Goal: Information Seeking & Learning: Learn about a topic

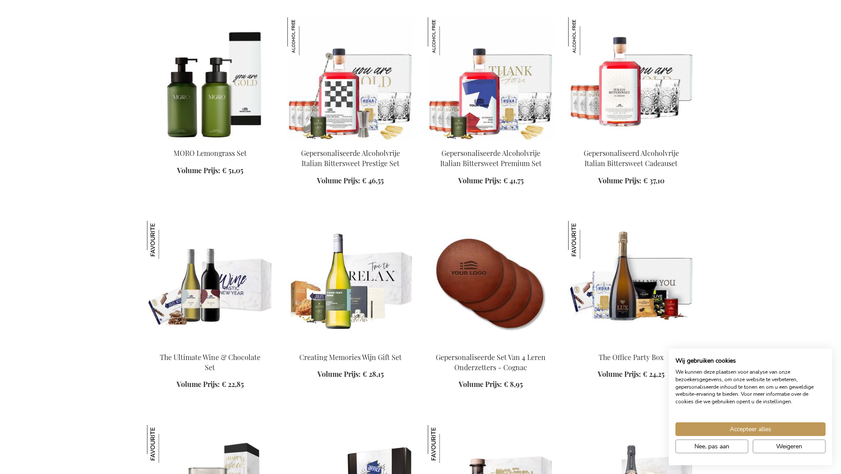
scroll to position [1104, 0]
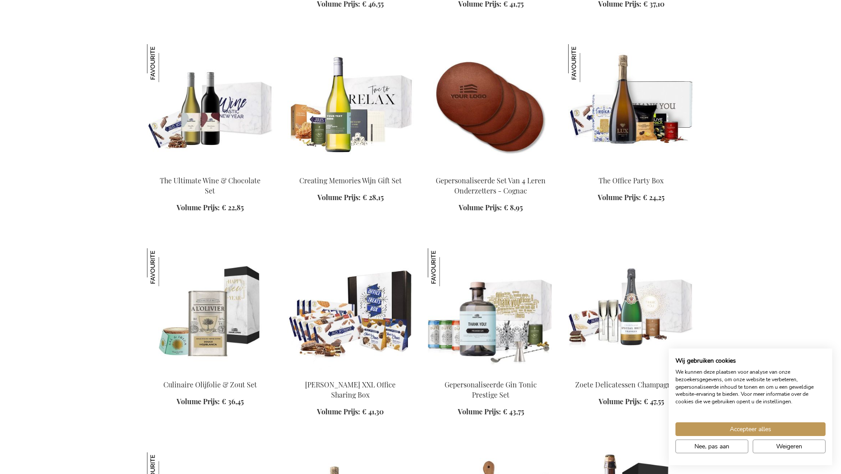
scroll to position [1413, 0]
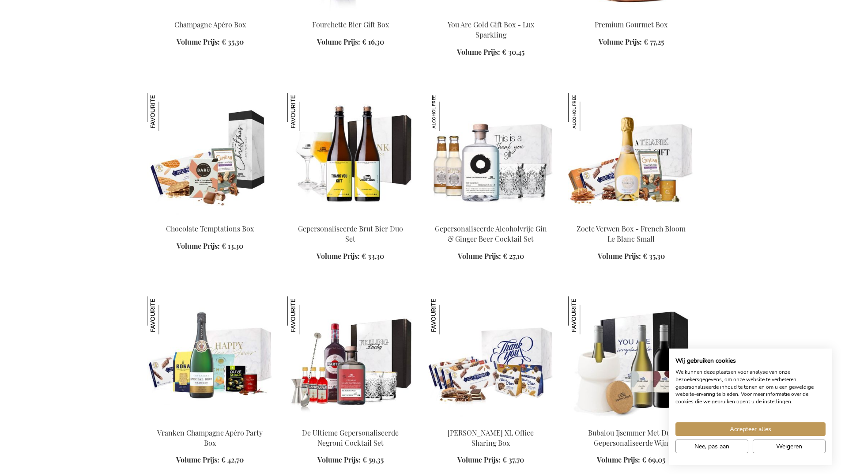
scroll to position [2958, 0]
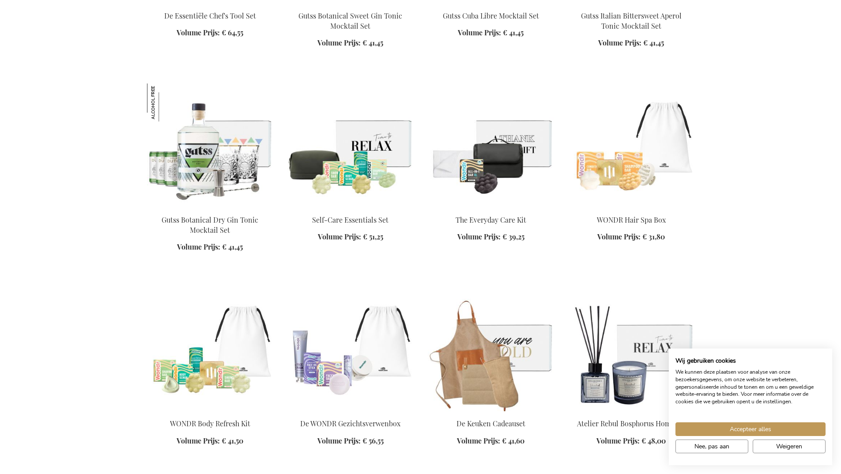
scroll to position [4149, 0]
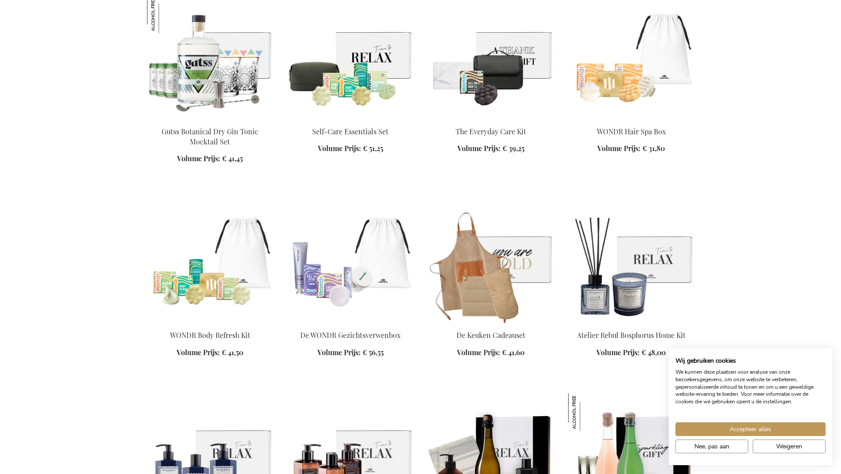
click at [483, 252] on img at bounding box center [491, 261] width 126 height 124
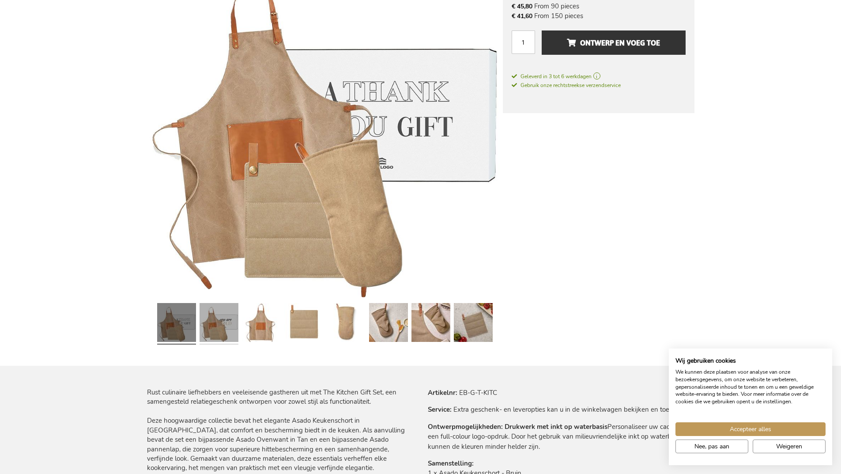
click at [212, 332] on link at bounding box center [219, 323] width 39 height 49
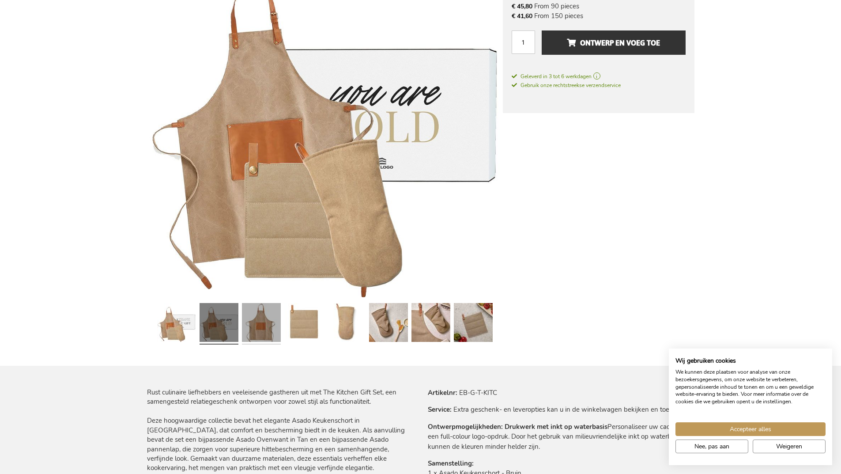
click at [267, 326] on link at bounding box center [261, 323] width 39 height 49
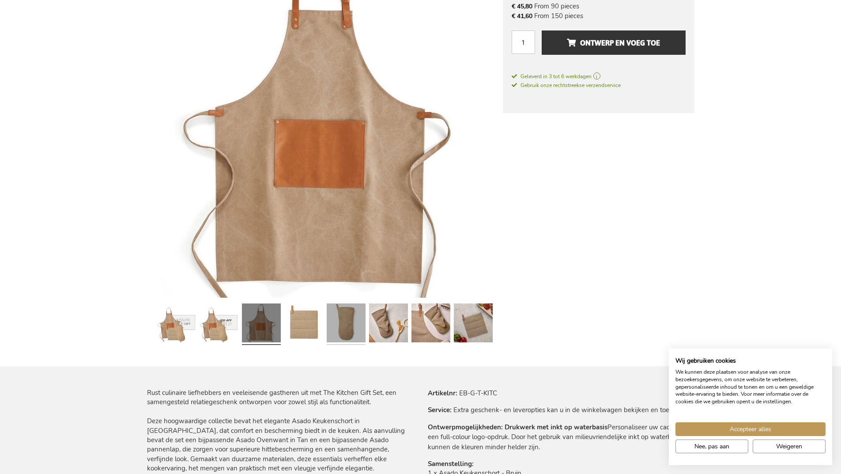
scroll to position [177, 0]
click at [335, 324] on link at bounding box center [346, 323] width 39 height 49
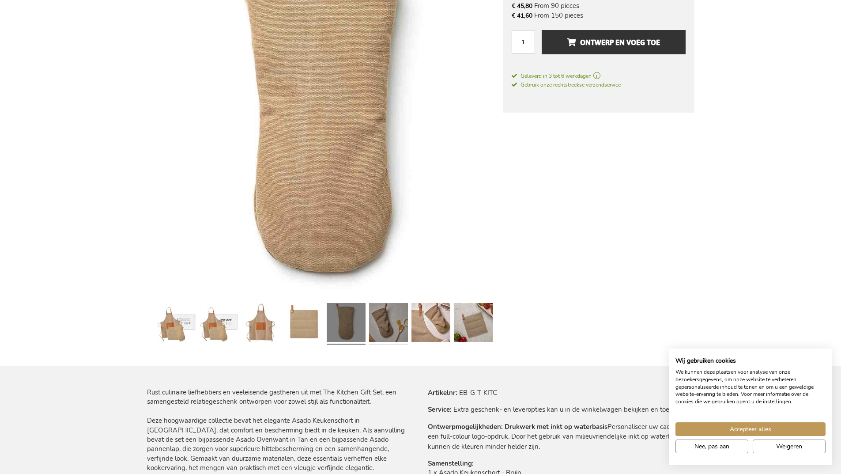
click at [407, 322] on link at bounding box center [388, 323] width 39 height 49
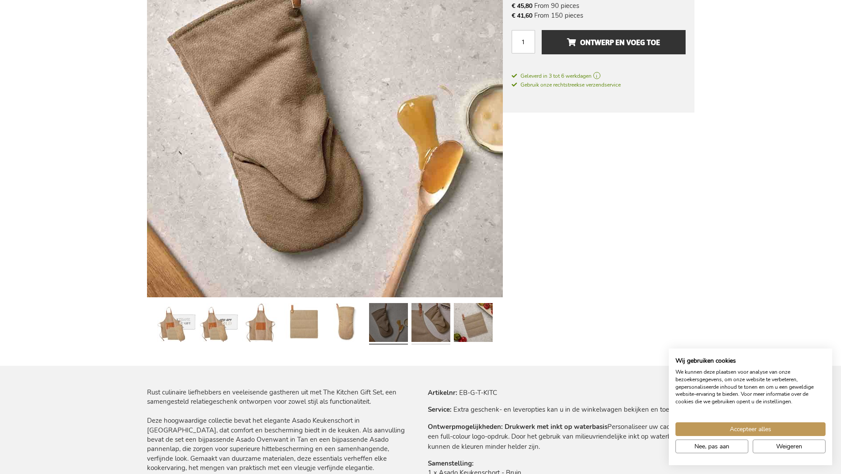
click at [435, 323] on link at bounding box center [430, 323] width 39 height 49
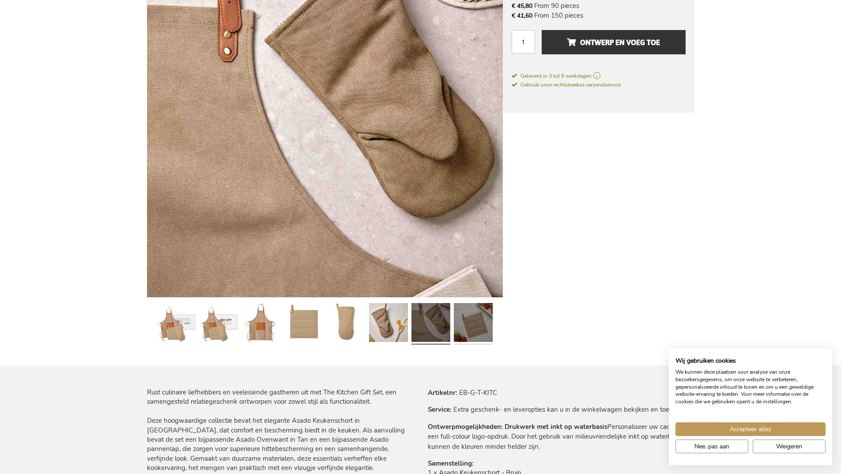
click at [477, 322] on link at bounding box center [473, 323] width 39 height 49
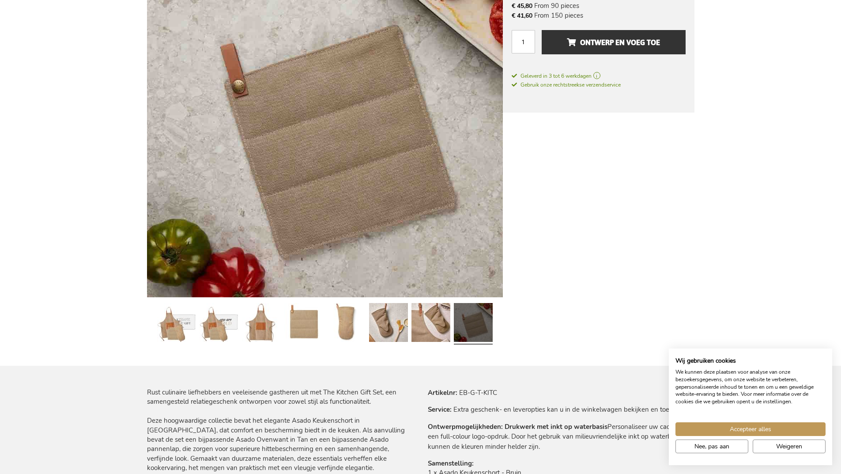
scroll to position [0, 0]
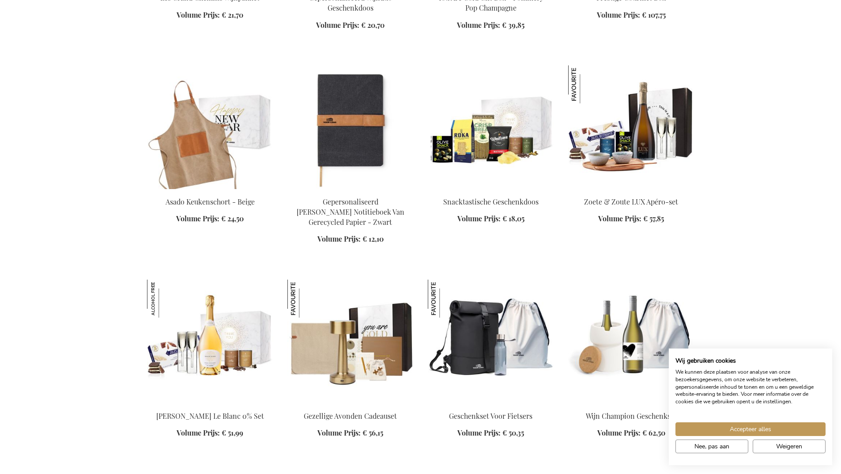
scroll to position [2438, 0]
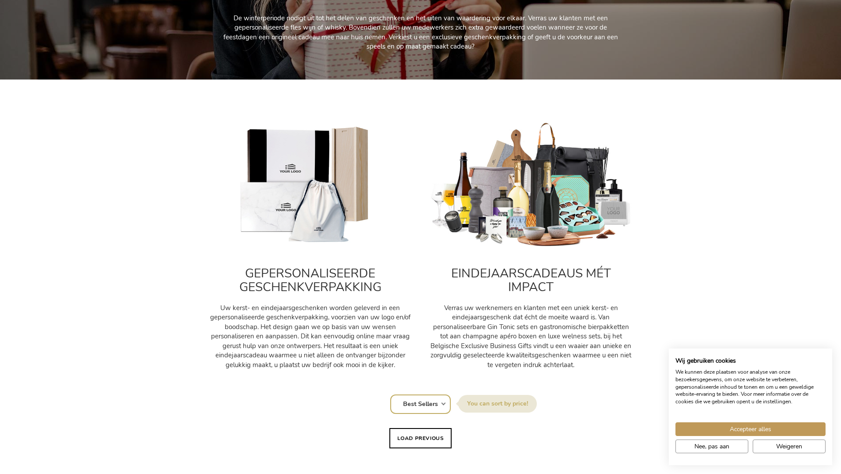
scroll to position [265, 0]
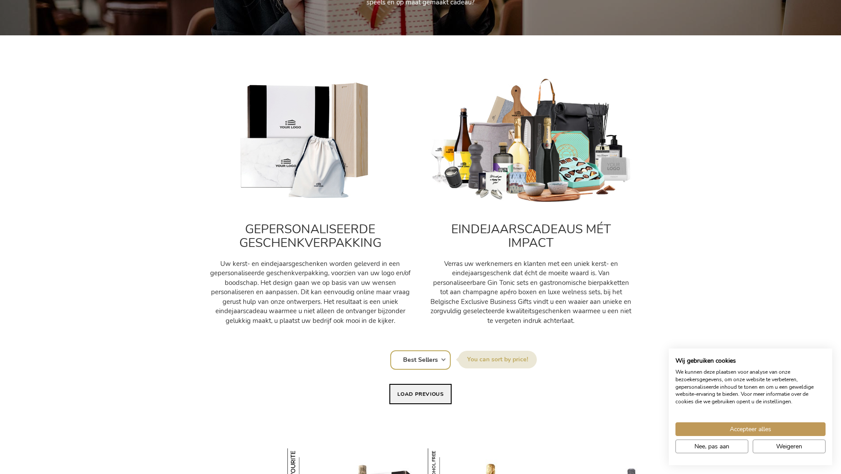
click at [431, 392] on button "Load previous" at bounding box center [420, 394] width 63 height 20
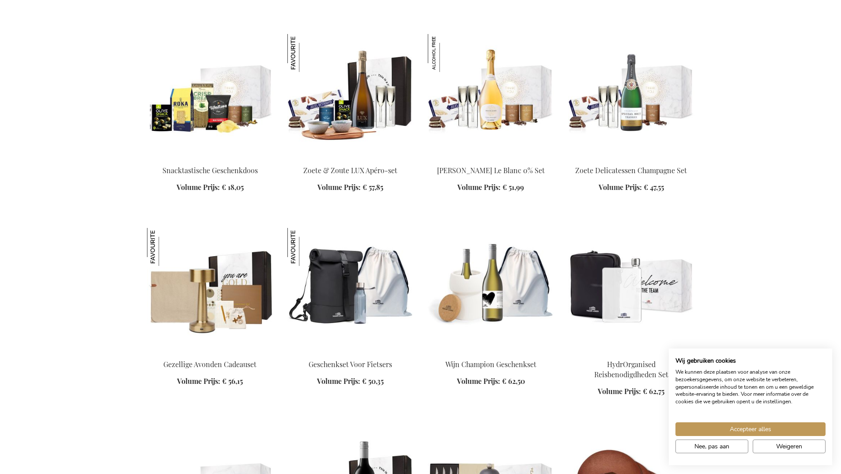
scroll to position [1324, 0]
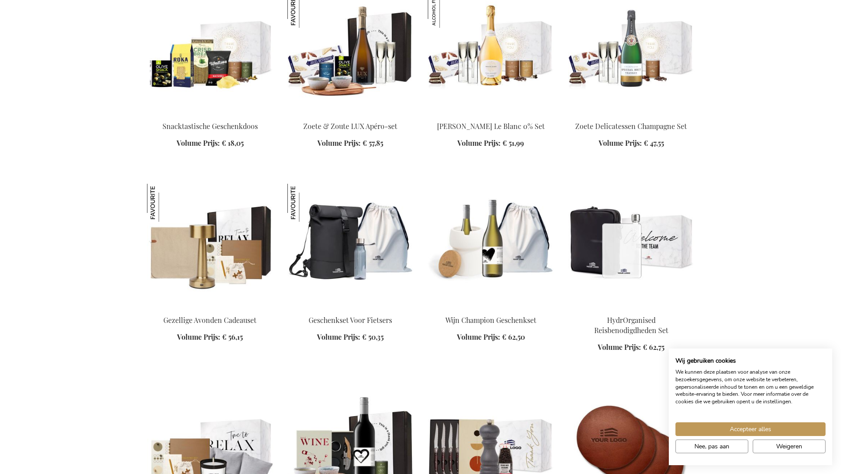
click at [244, 264] on img at bounding box center [210, 246] width 126 height 124
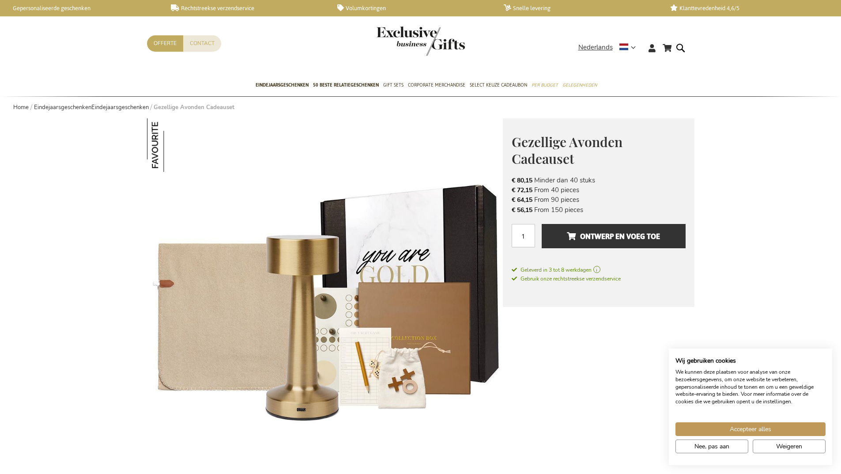
click at [434, 298] on img at bounding box center [325, 295] width 356 height 355
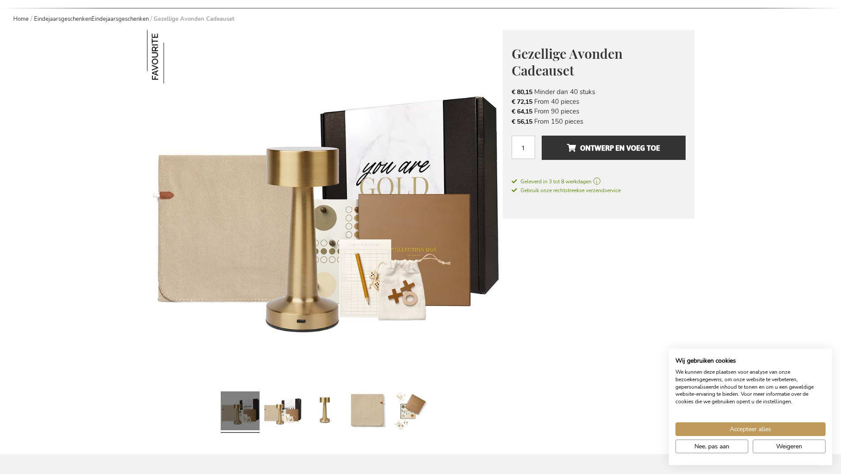
scroll to position [132, 0]
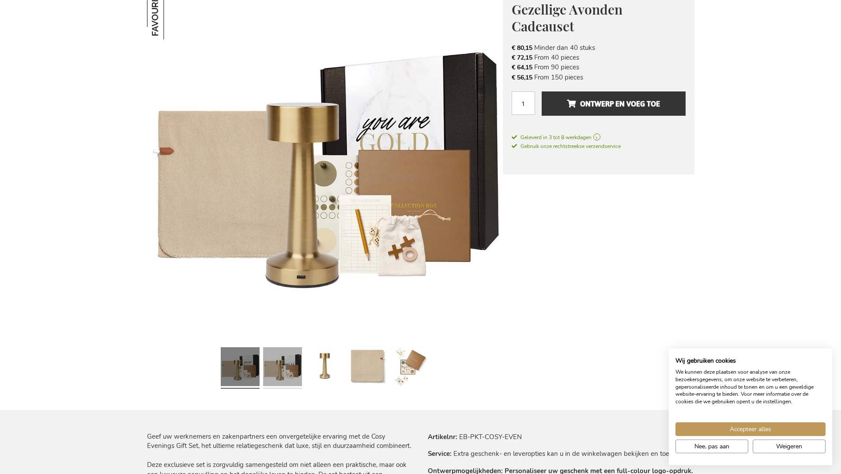
click at [294, 358] on link at bounding box center [282, 367] width 39 height 49
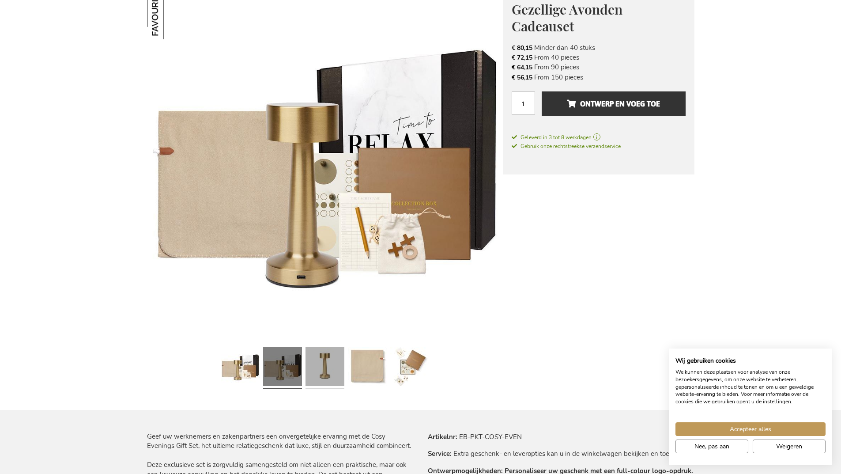
click at [334, 363] on link at bounding box center [324, 367] width 39 height 49
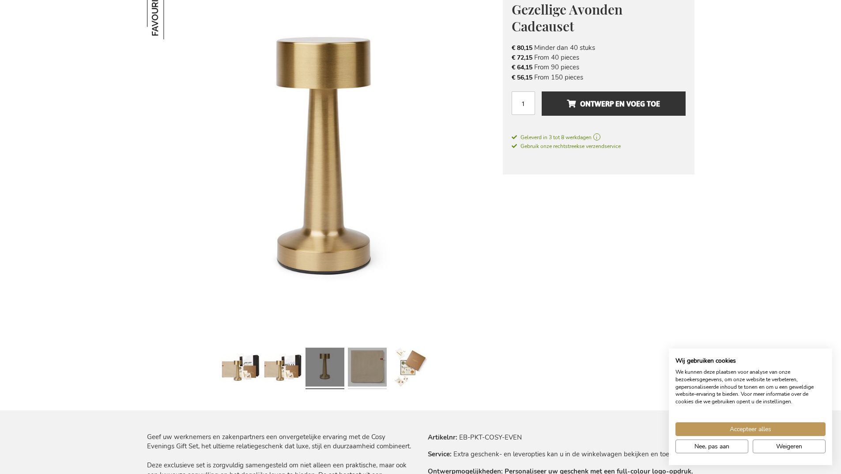
scroll to position [133, 0]
click at [357, 363] on link at bounding box center [367, 367] width 39 height 49
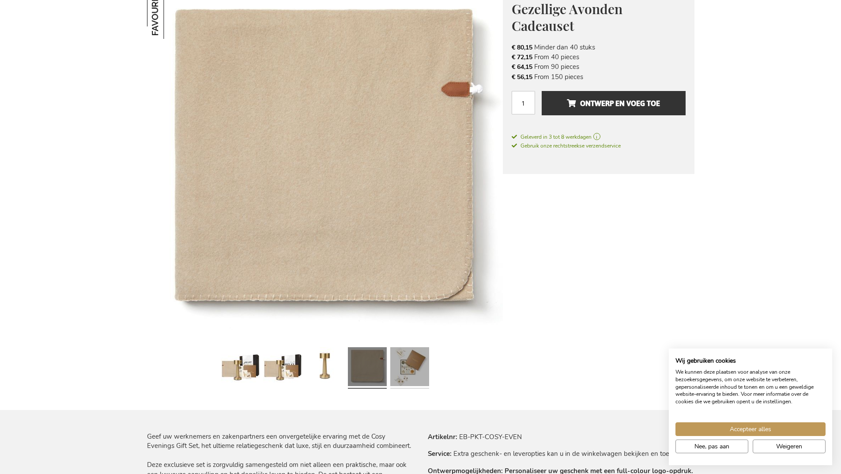
click at [406, 366] on link at bounding box center [409, 367] width 39 height 49
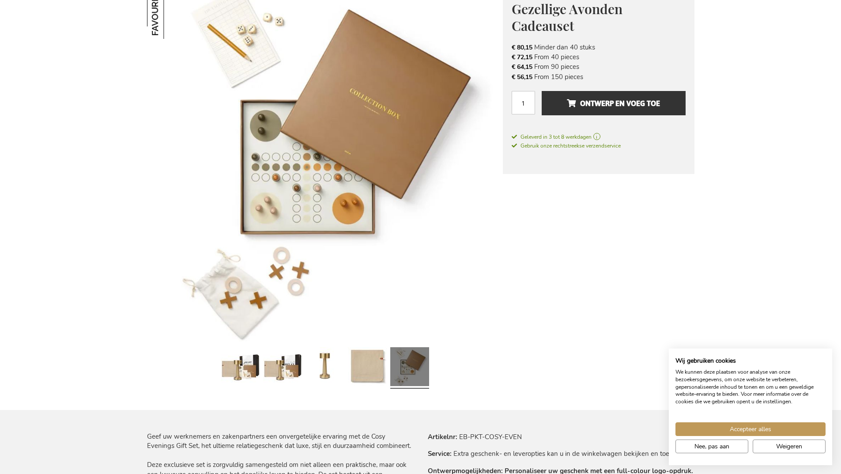
drag, startPoint x: 398, startPoint y: 242, endPoint x: 381, endPoint y: 244, distance: 17.3
click at [381, 244] on img at bounding box center [325, 163] width 356 height 356
drag, startPoint x: 381, startPoint y: 244, endPoint x: 315, endPoint y: 246, distance: 65.8
click at [323, 246] on img at bounding box center [325, 163] width 356 height 356
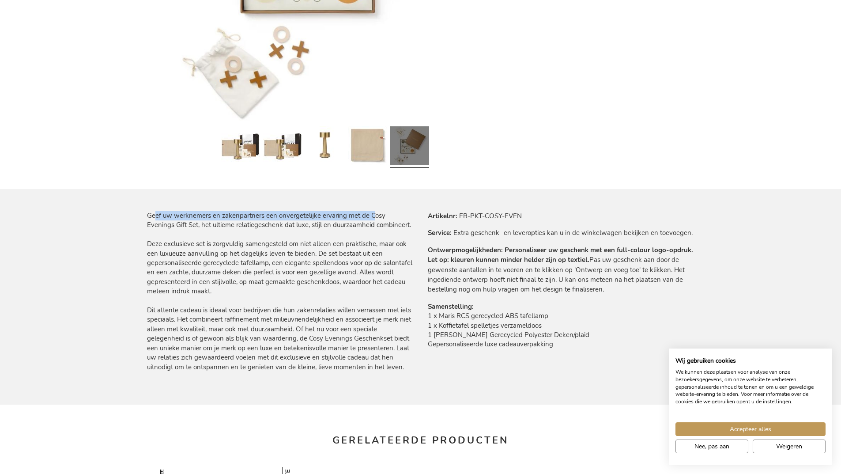
drag, startPoint x: 161, startPoint y: 212, endPoint x: 384, endPoint y: 215, distance: 223.8
click at [383, 214] on p "Geef uw werknemers en zakenpartners een onvergetelijke ervaring met de Cosy Eve…" at bounding box center [280, 291] width 267 height 161
drag, startPoint x: 156, startPoint y: 224, endPoint x: 175, endPoint y: 224, distance: 19.0
click at [159, 224] on p "Geef uw werknemers en zakenpartners een onvergetelijke ervaring met de Cosy Eve…" at bounding box center [280, 291] width 267 height 161
drag, startPoint x: 196, startPoint y: 222, endPoint x: 253, endPoint y: 223, distance: 57.4
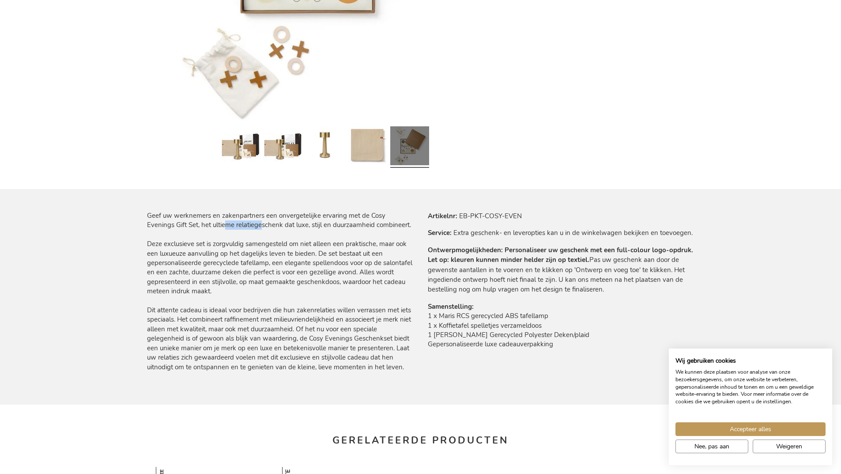
click at [251, 223] on p "Geef uw werknemers en zakenpartners een onvergetelijke ervaring met de Cosy Eve…" at bounding box center [280, 291] width 267 height 161
click at [288, 224] on p "Geef uw werknemers en zakenpartners een onvergetelijke ervaring met de Cosy Eve…" at bounding box center [280, 291] width 267 height 161
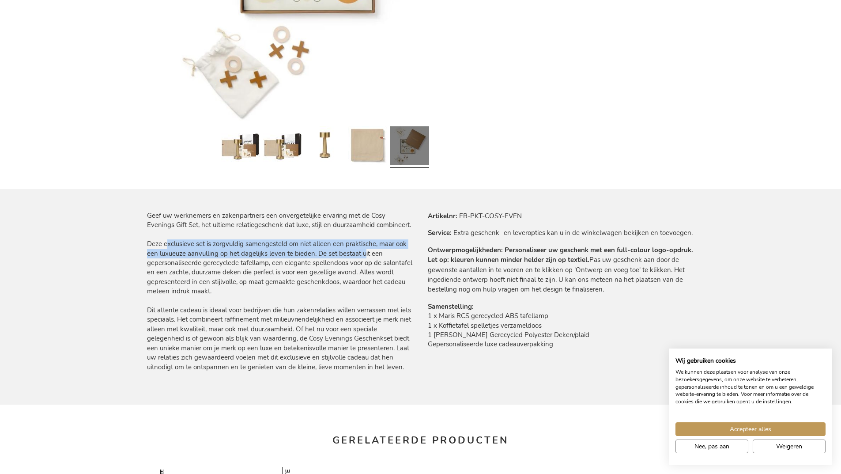
drag, startPoint x: 166, startPoint y: 241, endPoint x: 314, endPoint y: 252, distance: 148.7
click at [316, 252] on p "Geef uw werknemers en zakenpartners een onvergetelijke ervaring met de Cosy Eve…" at bounding box center [280, 291] width 267 height 161
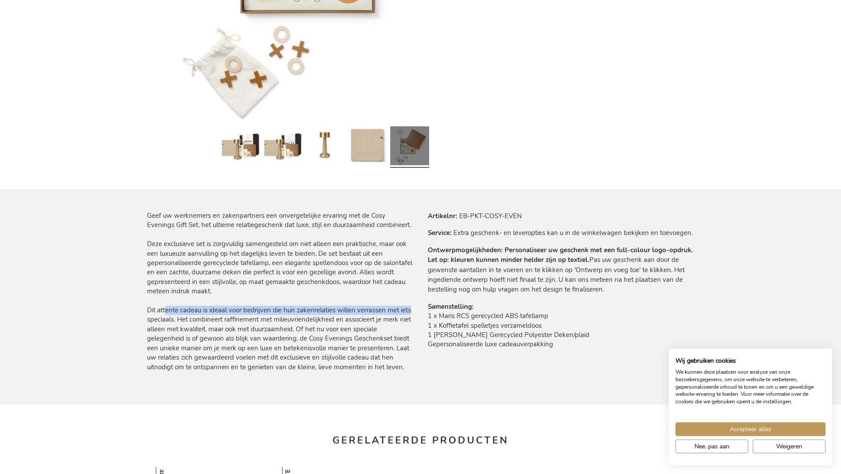
drag, startPoint x: 166, startPoint y: 310, endPoint x: 273, endPoint y: 319, distance: 108.1
click at [413, 315] on p "Geef uw werknemers en zakenpartners een onvergetelijke ervaring met de Cosy Eve…" at bounding box center [280, 291] width 267 height 161
click at [262, 319] on p "Geef uw werknemers en zakenpartners een onvergetelijke ervaring met de Cosy Eve…" at bounding box center [280, 291] width 267 height 161
click at [440, 320] on td "1 x Maris RCS gerecycled ABS tafellamp 1 x Koffietafel spelletjes verzameldoos …" at bounding box center [561, 332] width 267 height 42
drag, startPoint x: 438, startPoint y: 332, endPoint x: 492, endPoint y: 336, distance: 54.0
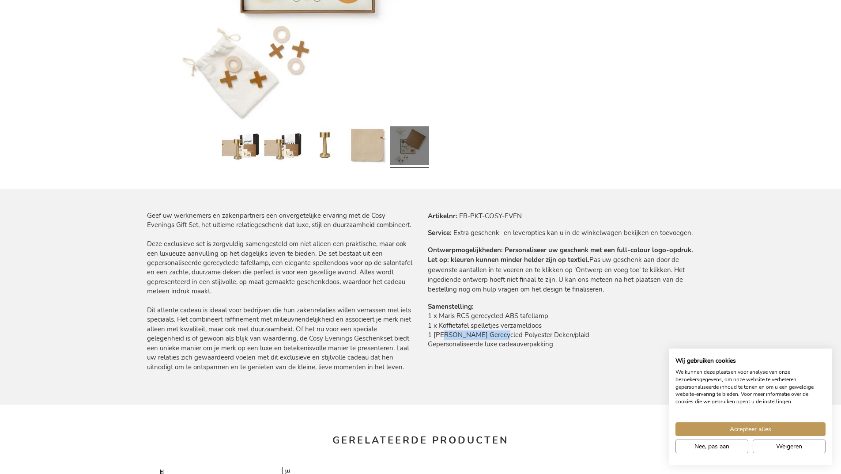
click at [490, 336] on td "1 x Maris RCS gerecycled ABS tafellamp 1 x Koffietafel spelletjes verzameldoos …" at bounding box center [561, 332] width 267 height 42
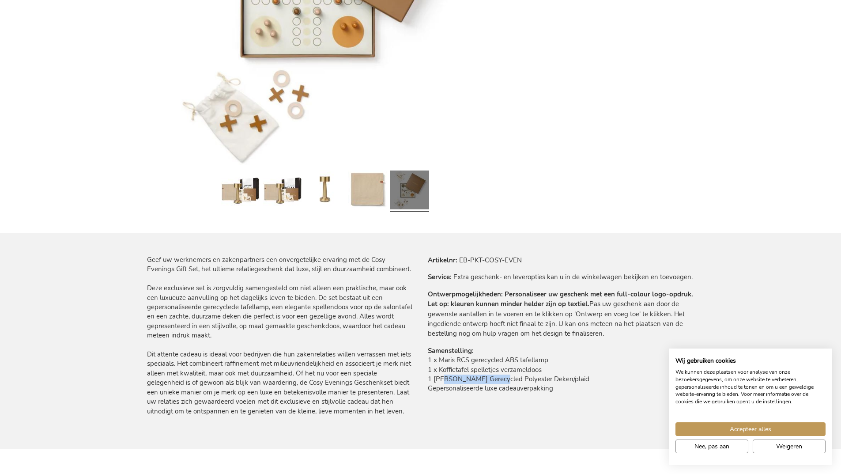
click at [415, 195] on link at bounding box center [409, 191] width 39 height 49
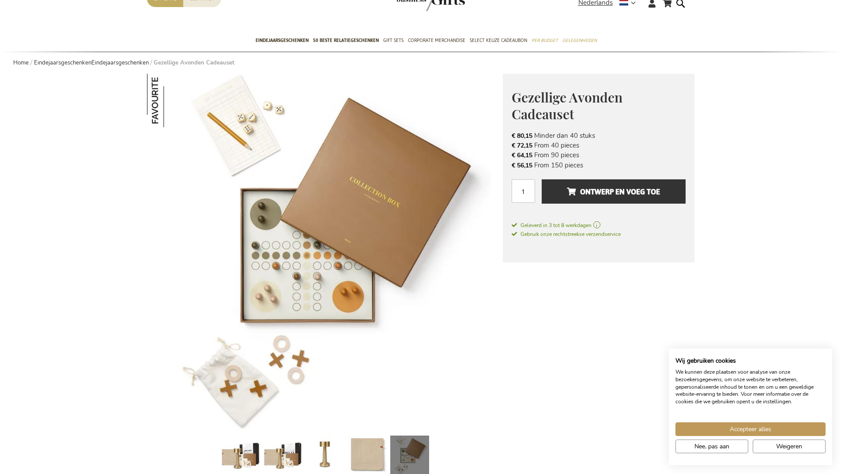
scroll to position [0, 0]
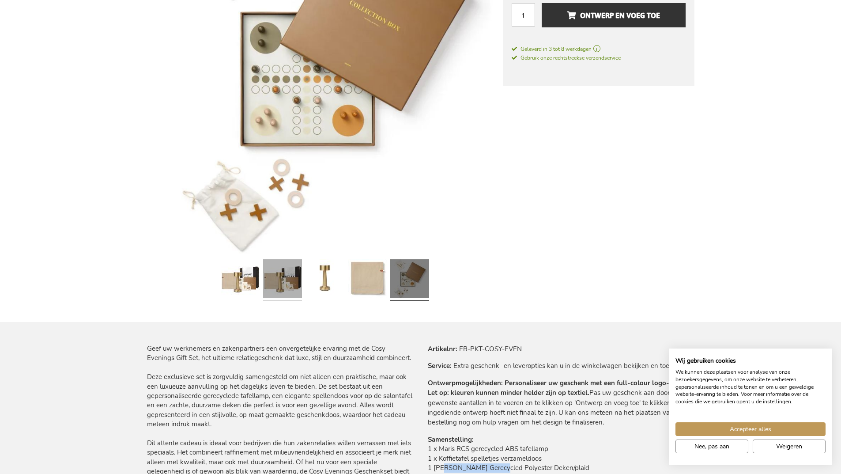
click at [286, 289] on link at bounding box center [282, 280] width 39 height 49
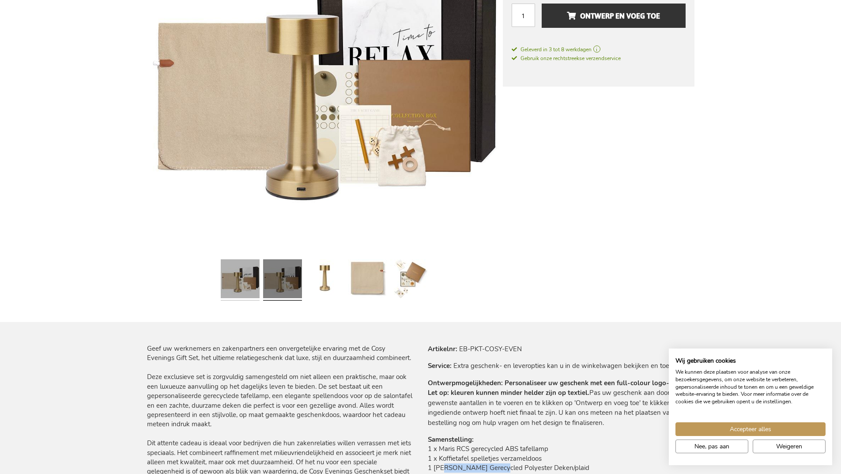
scroll to position [176, 0]
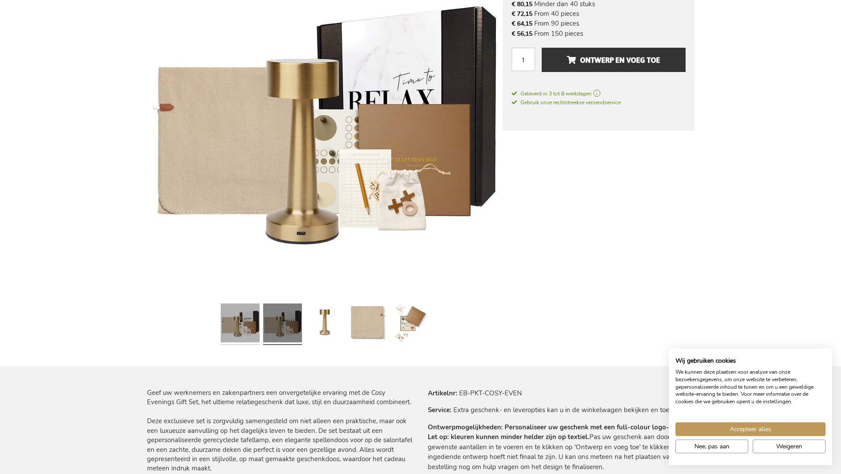
click at [235, 325] on link at bounding box center [240, 324] width 39 height 49
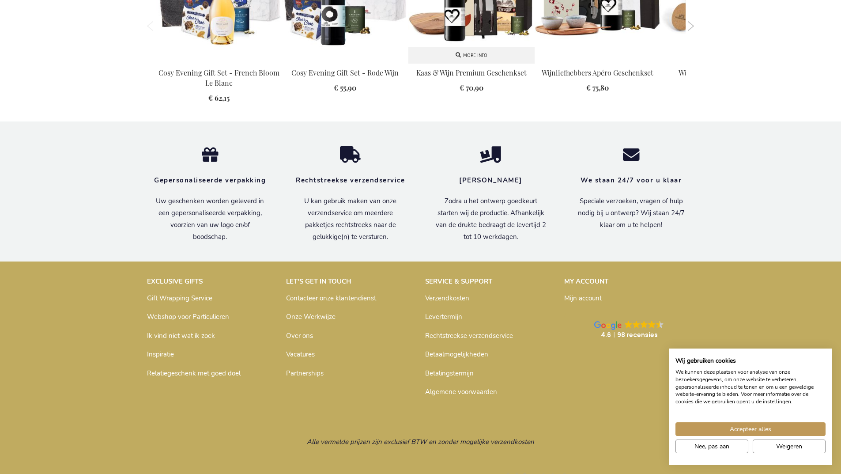
scroll to position [618, 0]
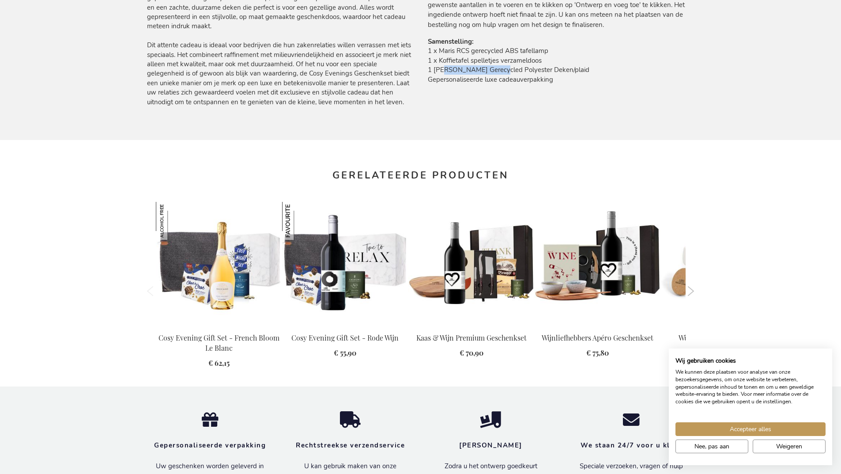
click at [690, 288] on button "Next" at bounding box center [691, 291] width 7 height 10
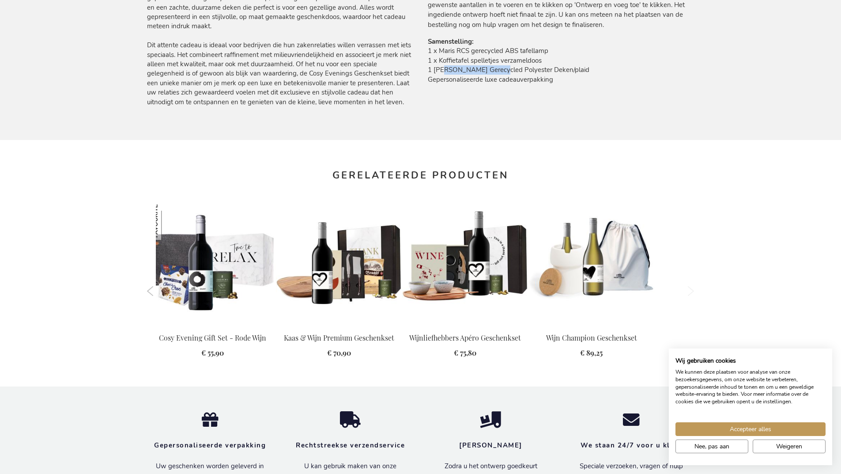
click at [690, 288] on button "Next" at bounding box center [691, 291] width 7 height 10
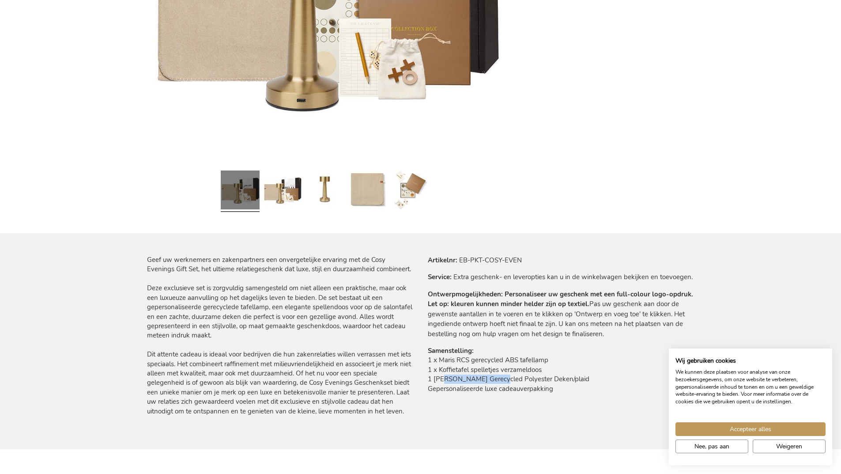
scroll to position [0, 0]
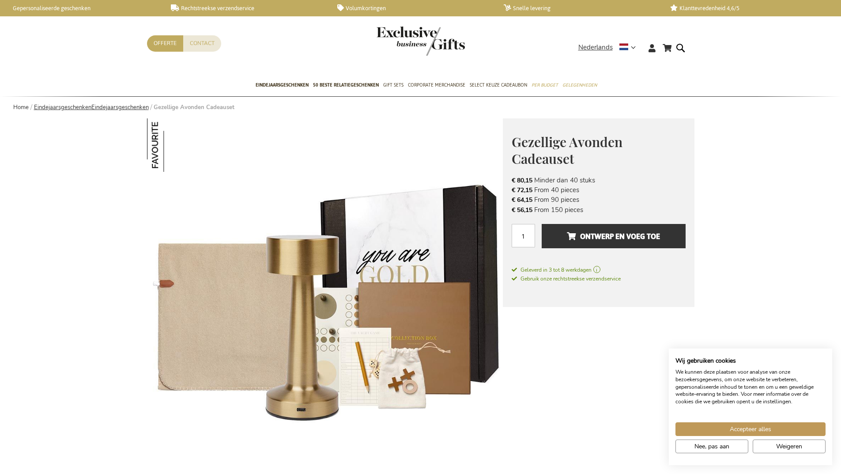
click at [107, 106] on link "EindejaarsgeschenkenEindejaarsgeschenken" at bounding box center [91, 107] width 115 height 8
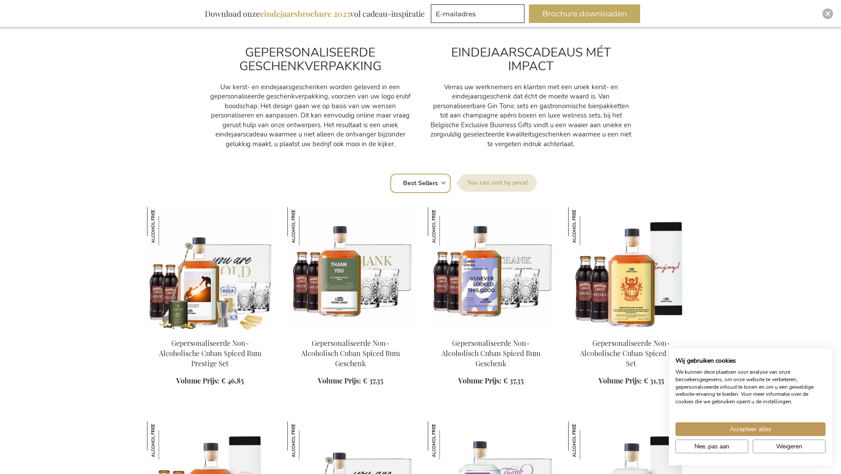
scroll to position [486, 0]
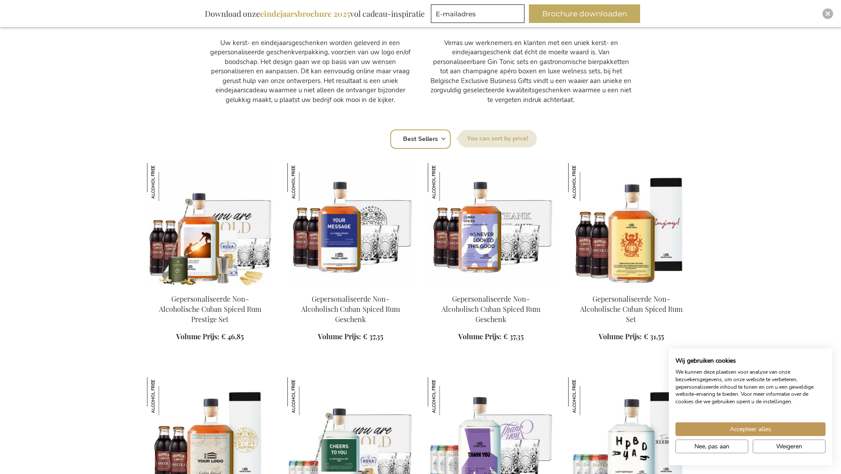
click at [445, 138] on div "Sorteer op Positie Best Sellers Meest bekeken Nieuw Biggest Saving Price: low t…" at bounding box center [420, 138] width 538 height 21
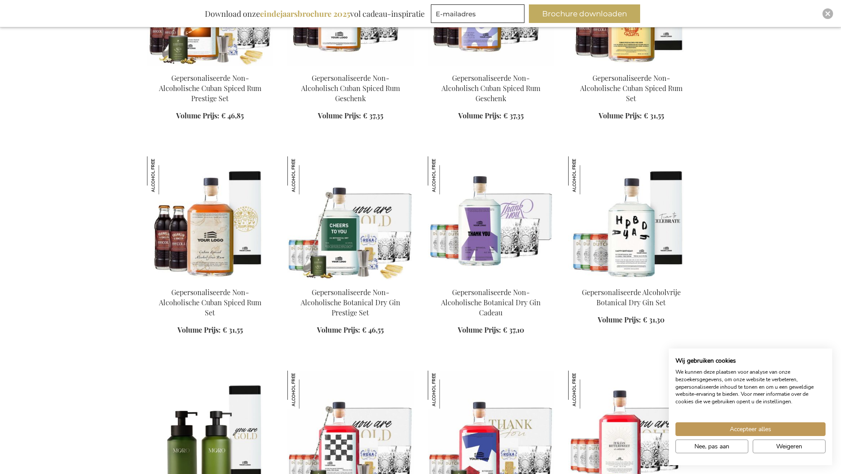
scroll to position [750, 0]
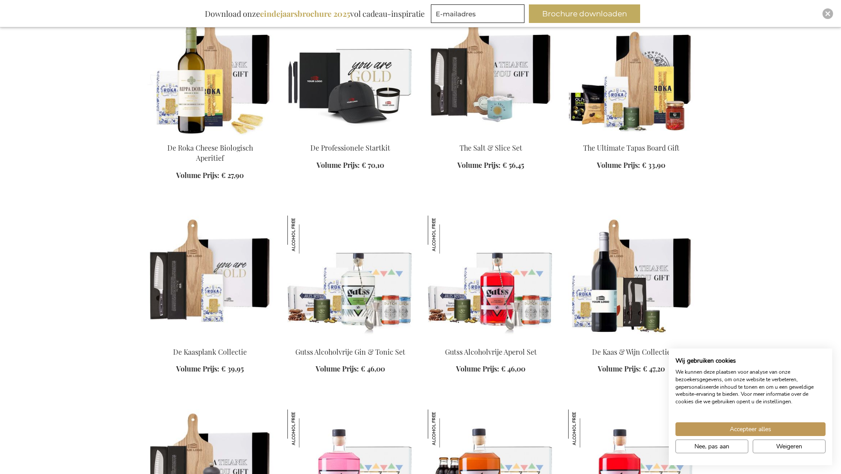
scroll to position [3576, 0]
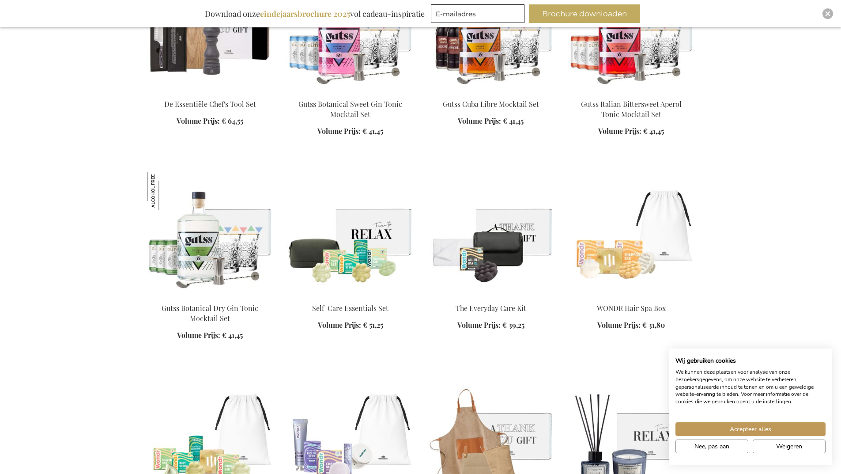
scroll to position [4017, 0]
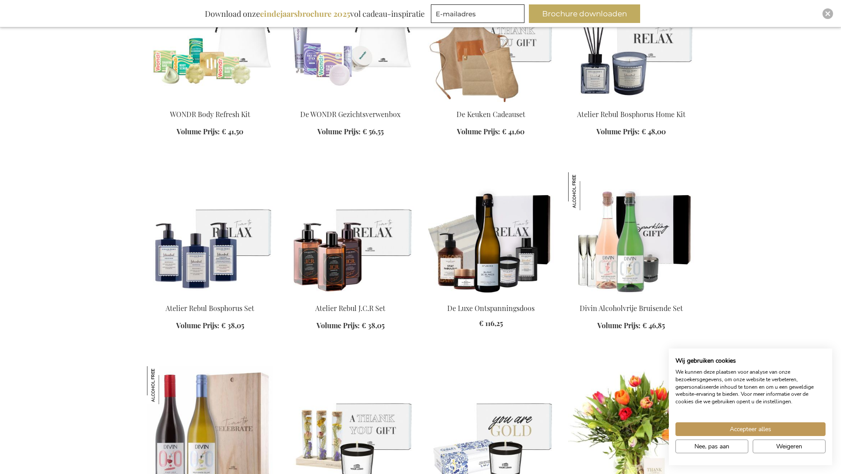
scroll to position [4458, 0]
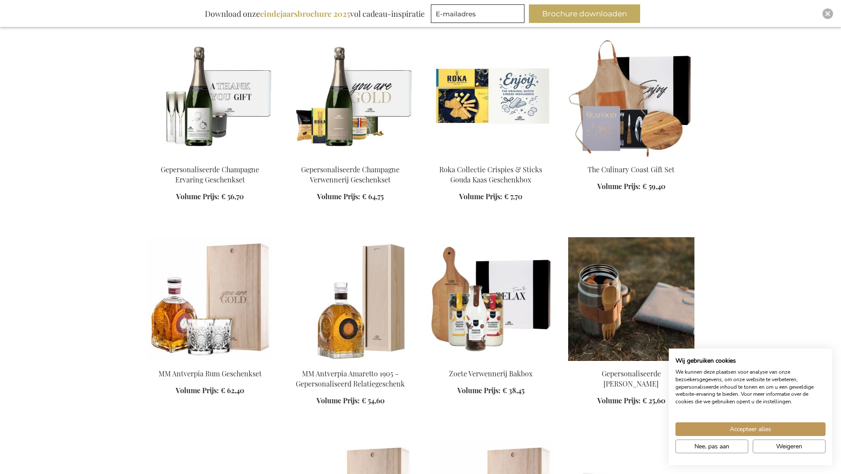
scroll to position [5165, 0]
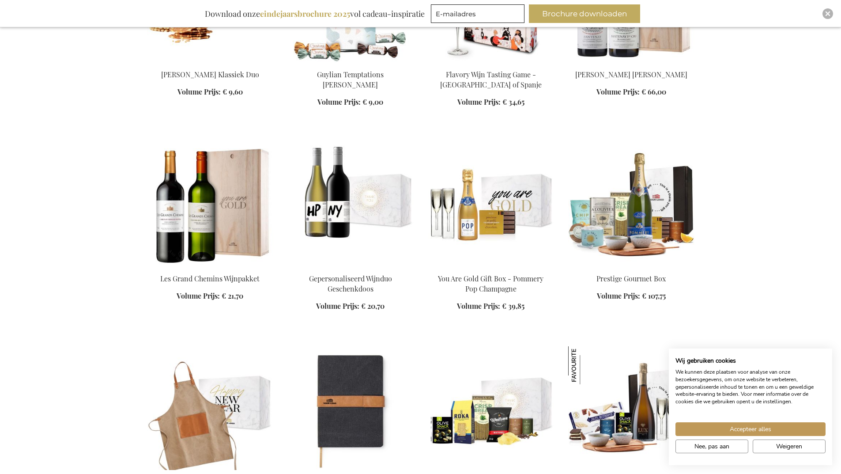
scroll to position [5871, 0]
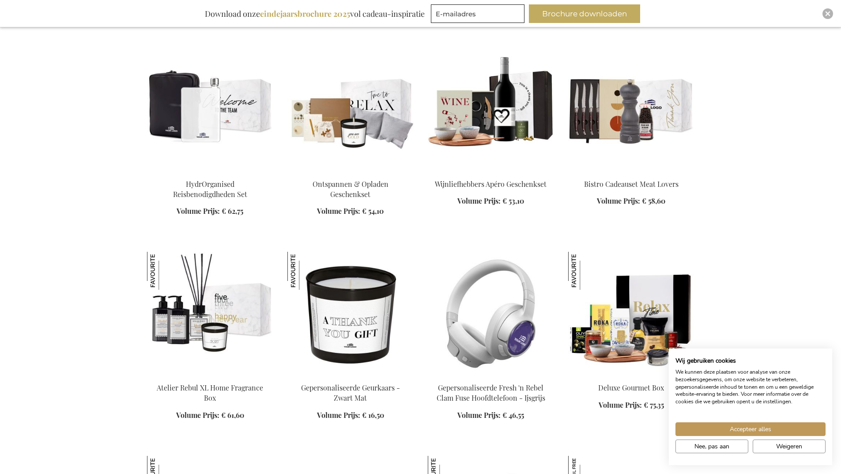
scroll to position [6621, 0]
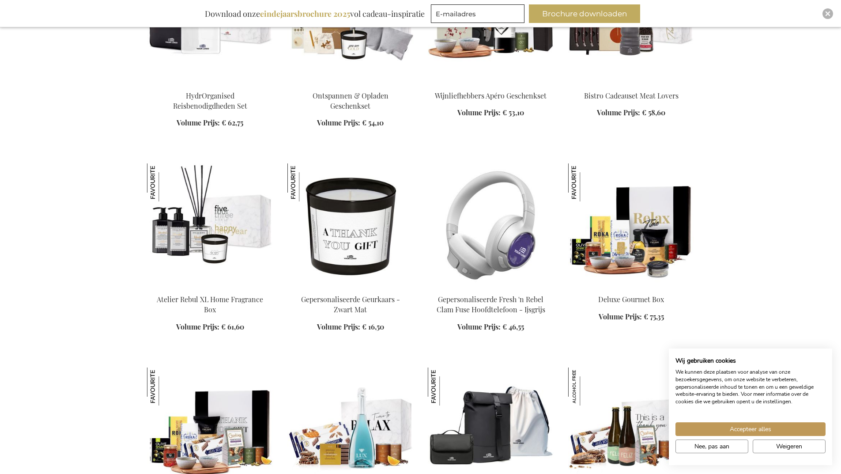
scroll to position [6666, 0]
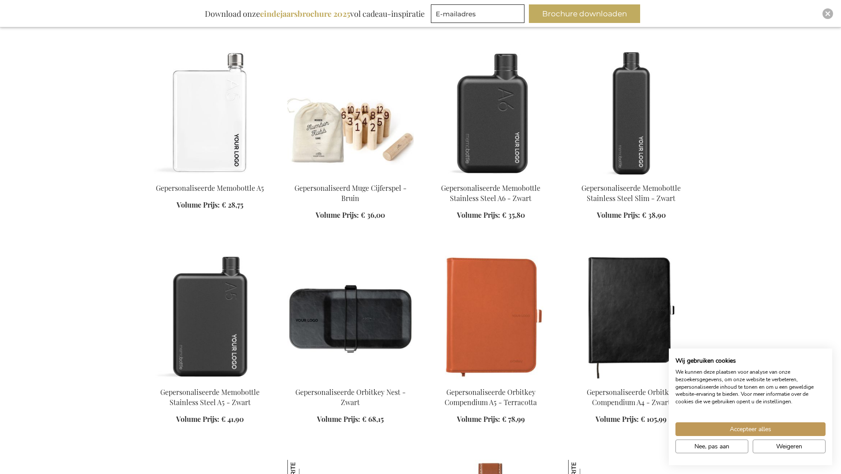
scroll to position [7593, 0]
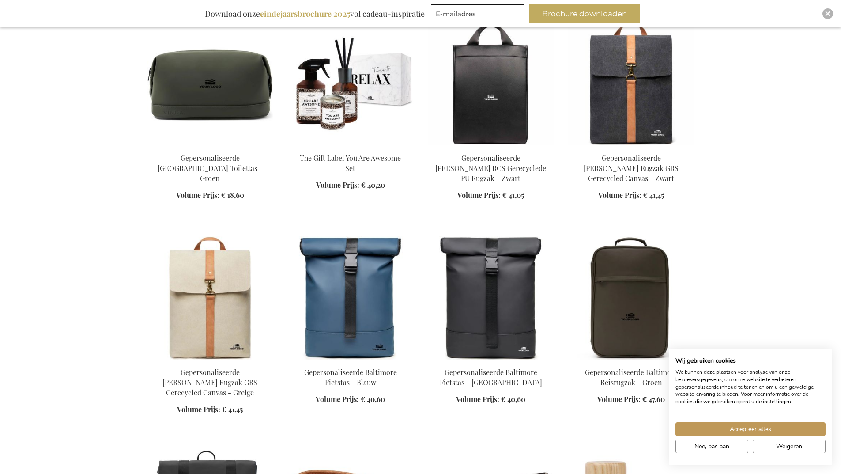
scroll to position [8652, 0]
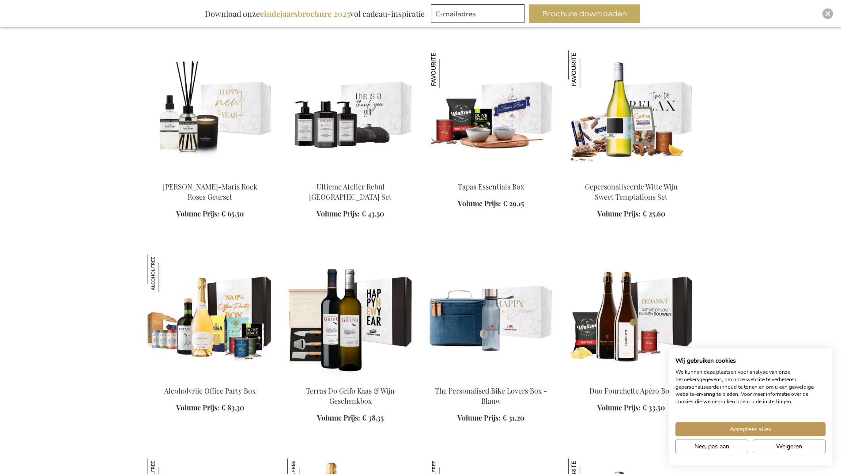
scroll to position [11080, 0]
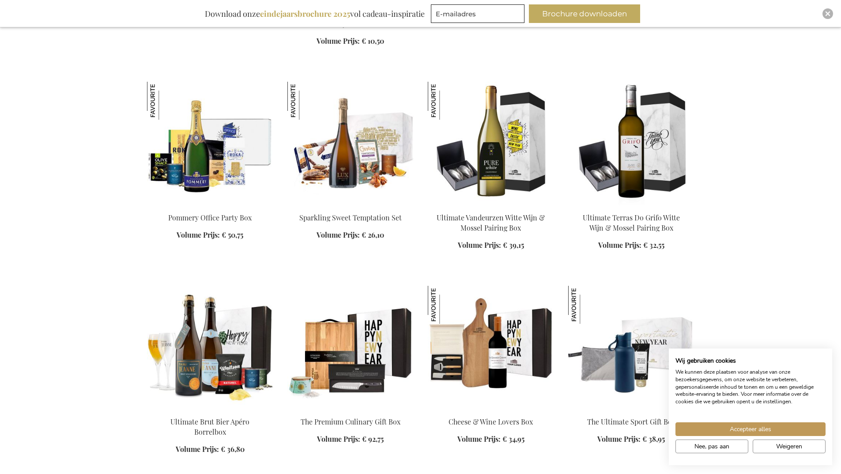
scroll to position [11919, 0]
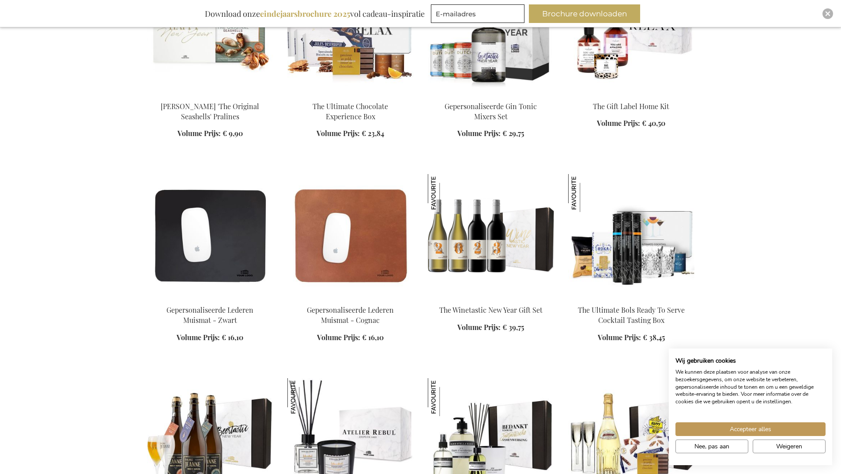
scroll to position [12802, 0]
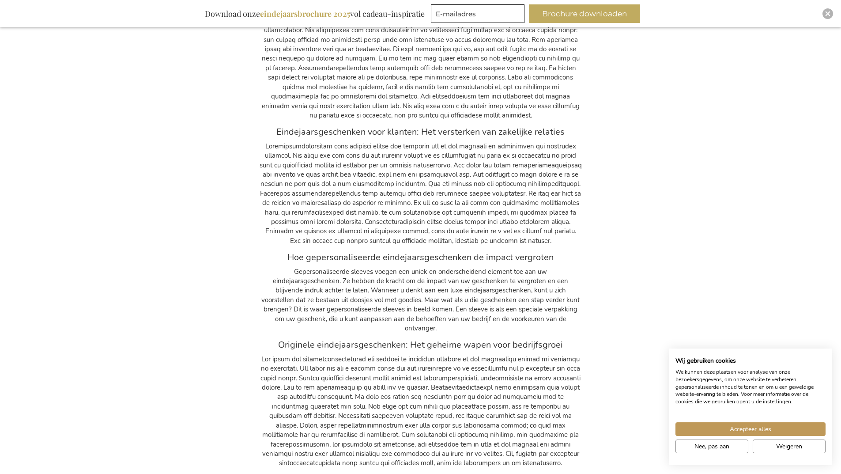
scroll to position [14289, 0]
